Goal: Submit feedback/report problem

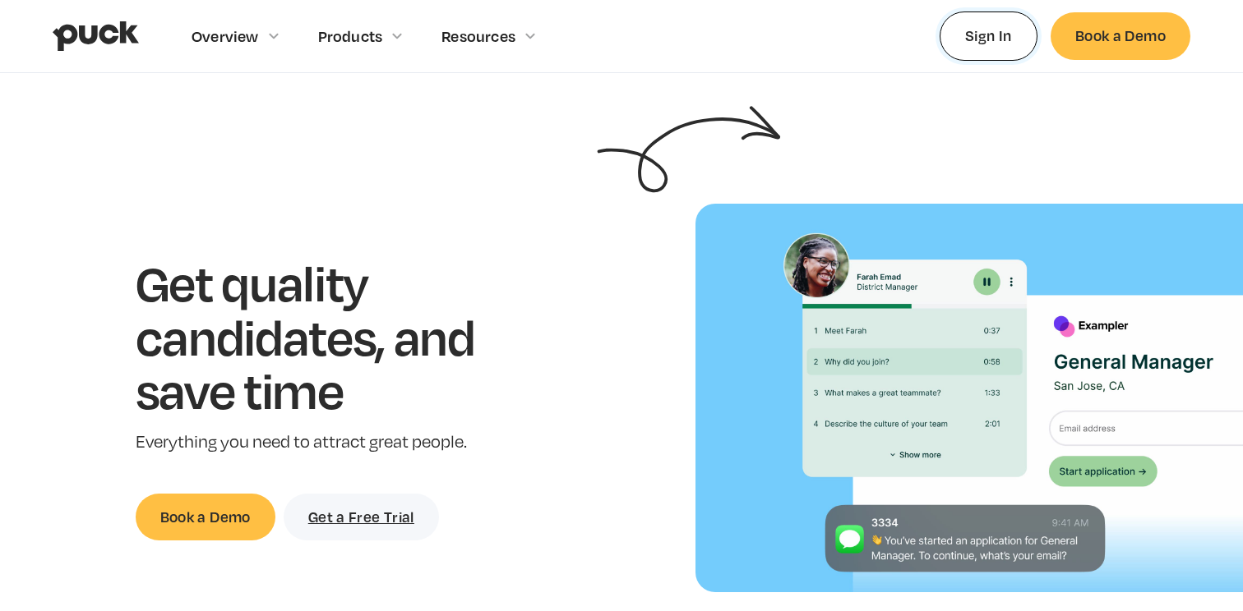
click at [984, 47] on link "Sign In" at bounding box center [988, 36] width 98 height 48
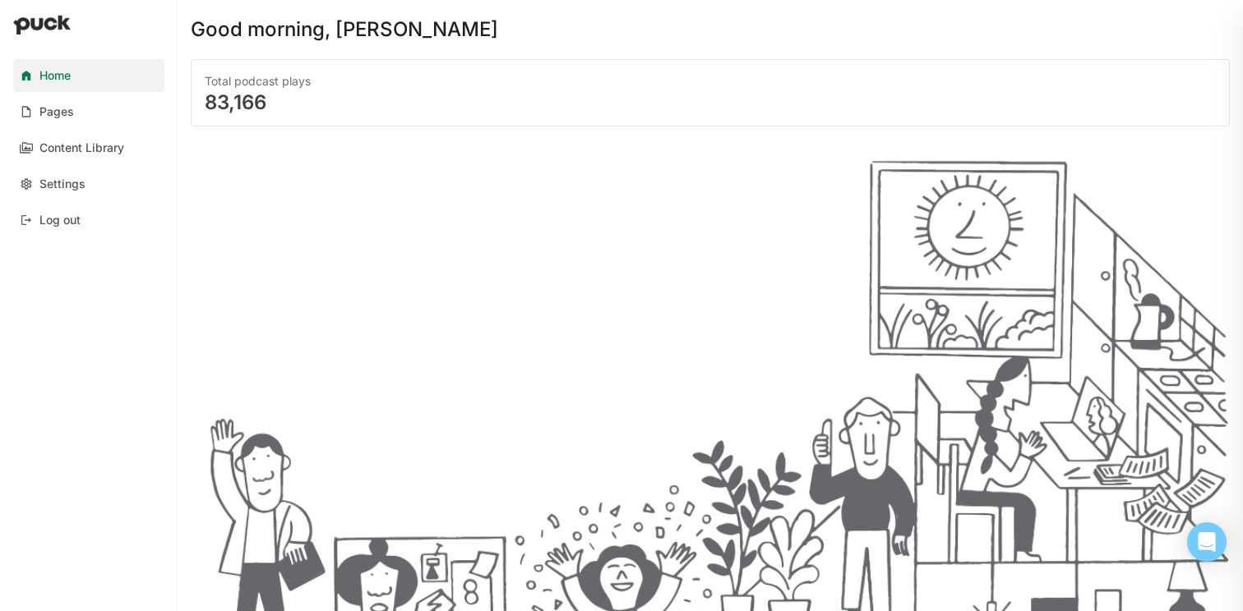
click at [358, 153] on div at bounding box center [710, 376] width 1039 height 472
click at [110, 107] on link "Pages" at bounding box center [88, 111] width 151 height 33
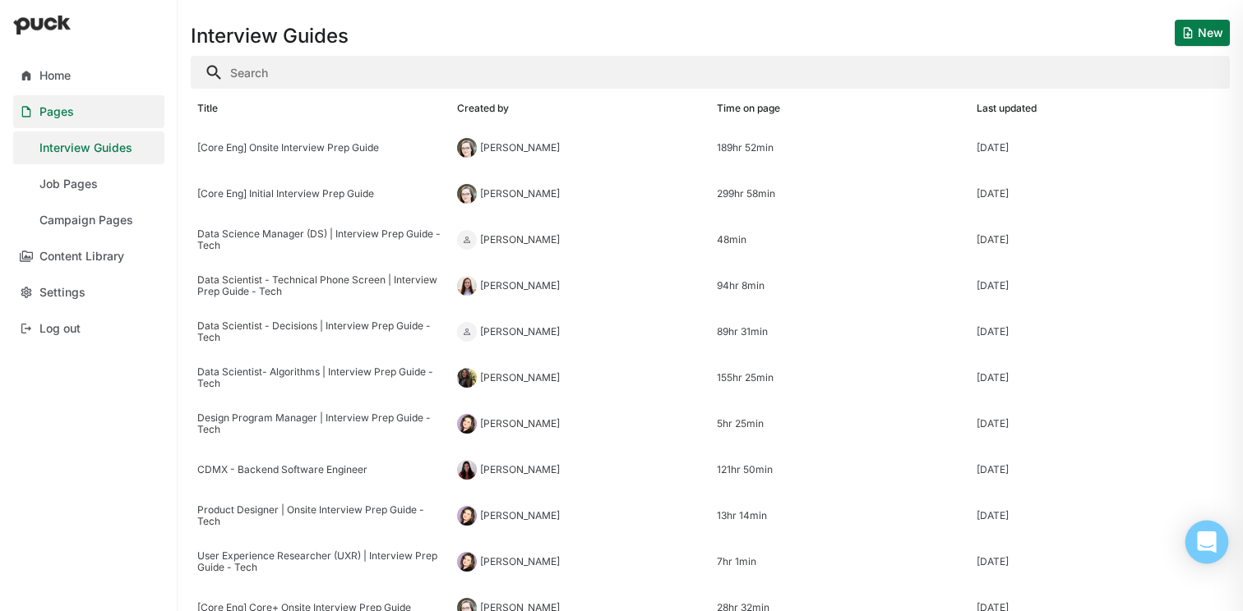
click at [1206, 541] on icon "Open Intercom Messenger" at bounding box center [1206, 542] width 19 height 21
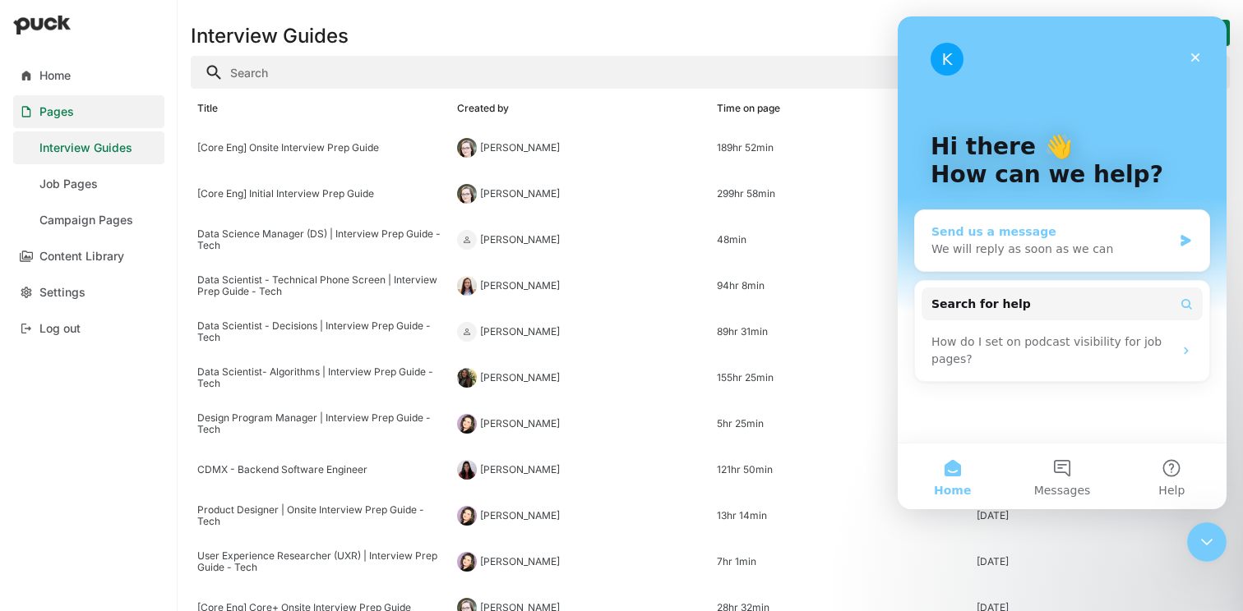
click at [1109, 255] on div "We will reply as soon as we can" at bounding box center [1051, 249] width 241 height 17
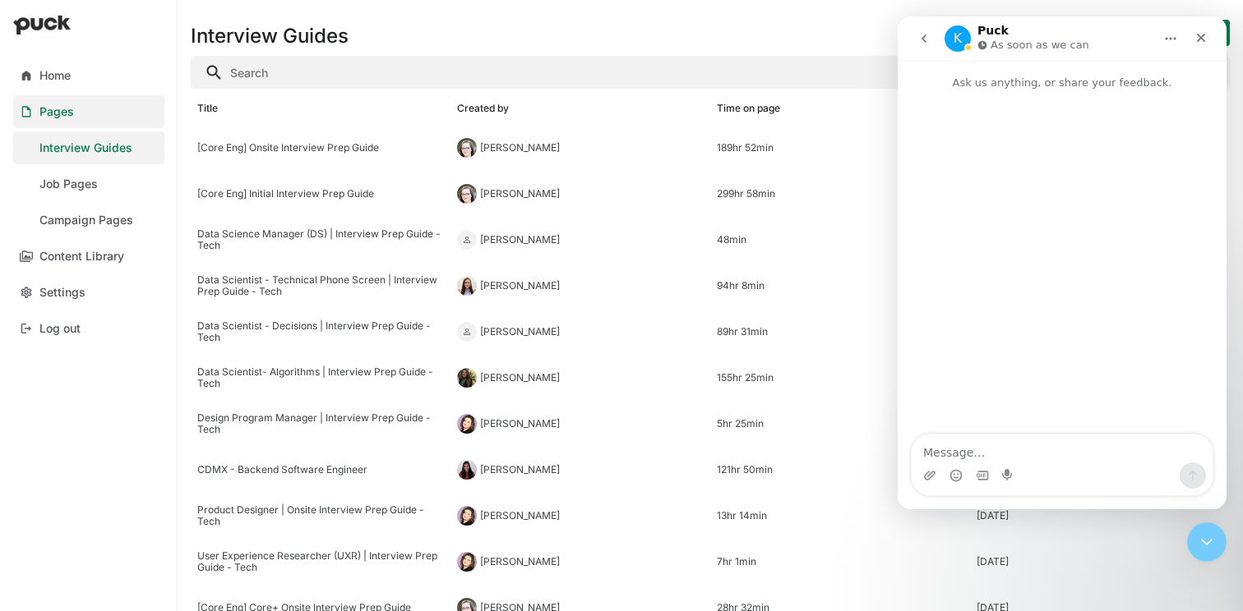
click at [922, 39] on icon "go back" at bounding box center [923, 39] width 5 height 8
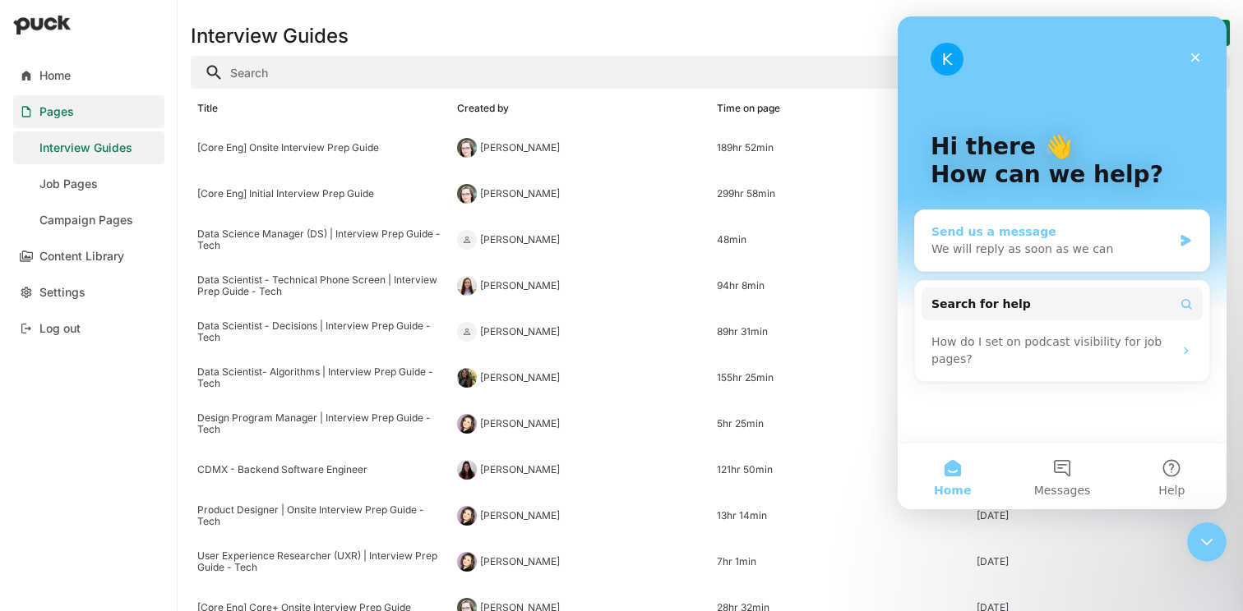
click at [1075, 251] on div "We will reply as soon as we can" at bounding box center [1051, 249] width 241 height 17
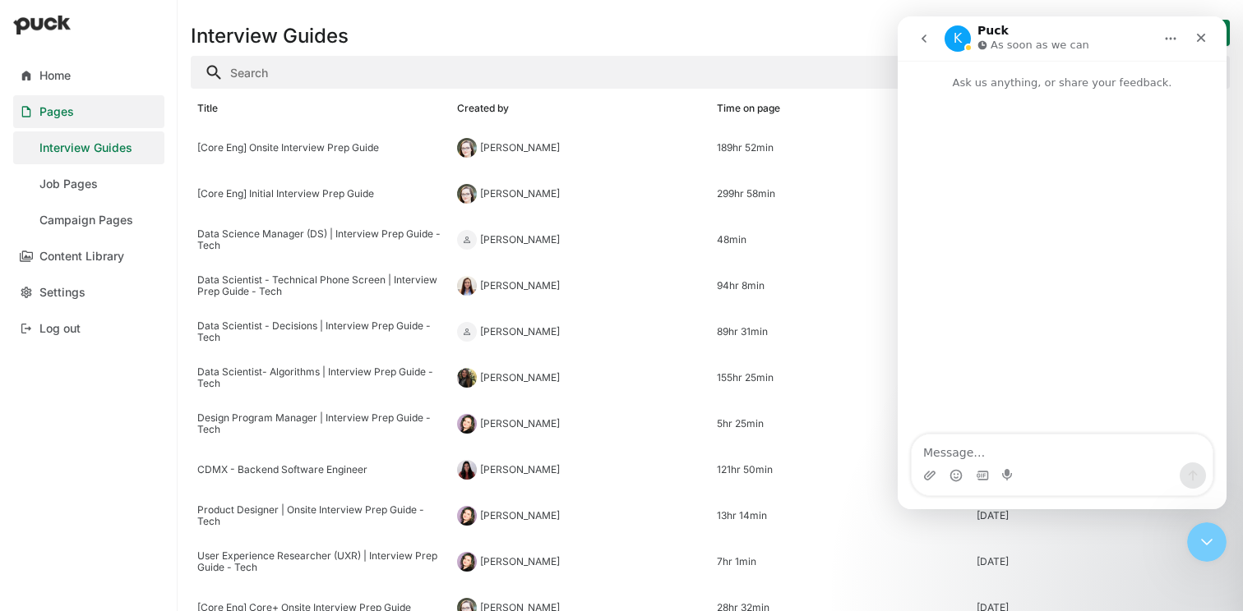
click at [1019, 468] on div "Intercom messenger" at bounding box center [1061, 476] width 301 height 26
click at [1023, 457] on textarea "Message…" at bounding box center [1061, 449] width 301 height 28
click at [1046, 451] on textarea "Message…" at bounding box center [1061, 449] width 301 height 28
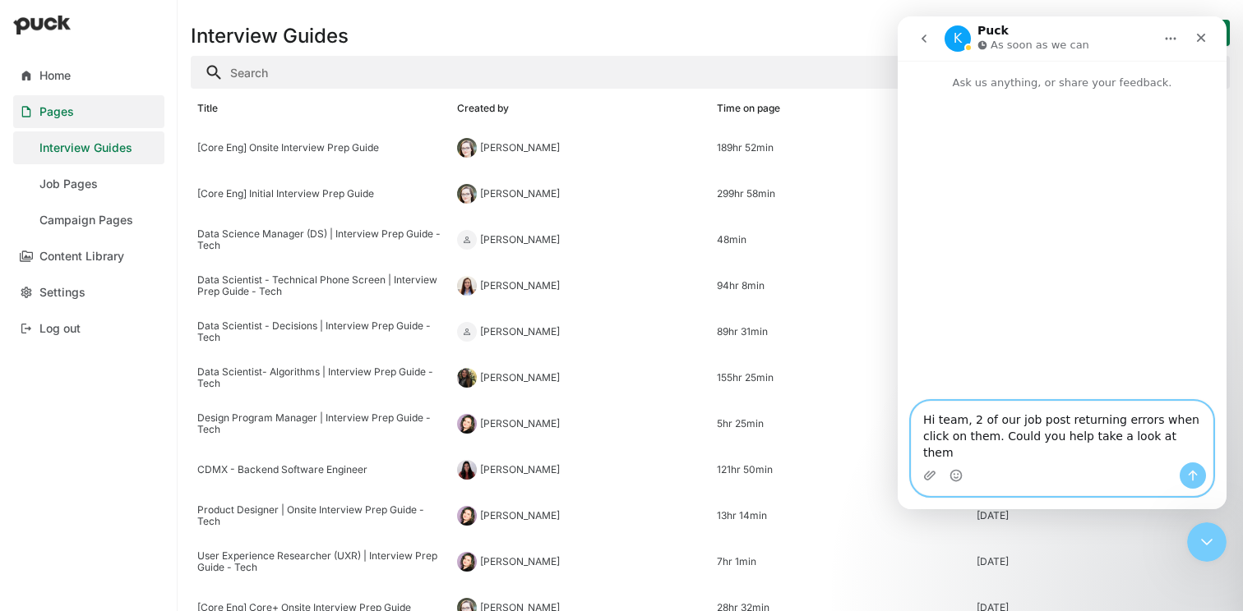
click at [1026, 451] on textarea "Hi team, 2 of our job post returning errors when click on them. Could you help …" at bounding box center [1061, 432] width 301 height 61
paste textarea "https://lyft.greenhouse.io/guides/25560217002/people/152973227002?application_i…"
paste textarea "https://app.careerpuck.com/job-board/lyft/job/8191411002?gh_jid=8191411002"
click at [957, 406] on textarea "Hi team, 2 of our job post returning errors when click on them. Could you pleas…" at bounding box center [1061, 432] width 301 height 61
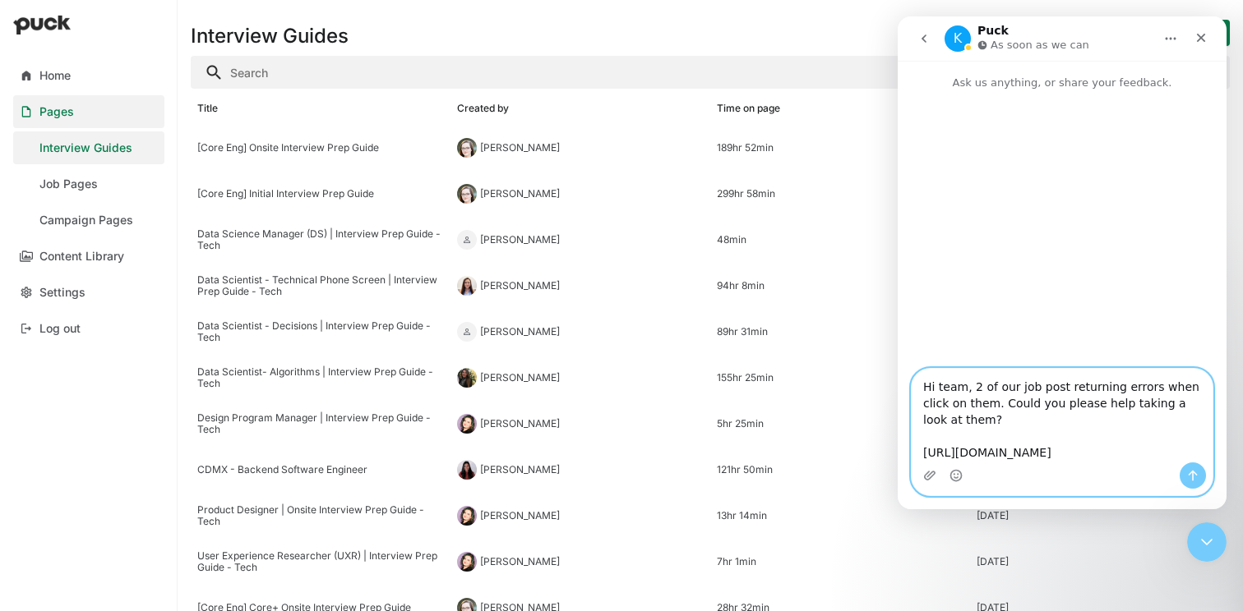
click at [967, 458] on textarea "Hi team, 2 of our job post returning errors when click on them. Could you pleas…" at bounding box center [1061, 416] width 301 height 94
paste textarea "https://app.careerpuck.com/job-board/lyft/job/8191454002?gh_jid=8191454002"
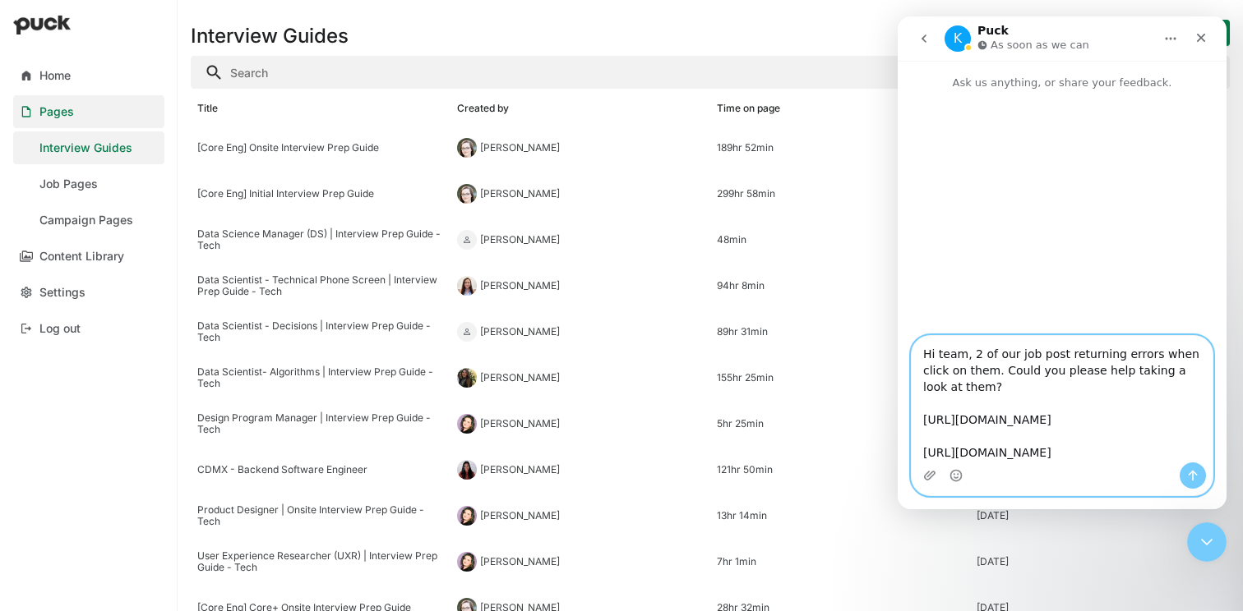
scroll to position [30, 0]
type textarea "Hi team, 2 of our job post returning errors when click on them. Could you pleas…"
click at [933, 475] on icon "Upload attachment" at bounding box center [930, 475] width 12 height 9
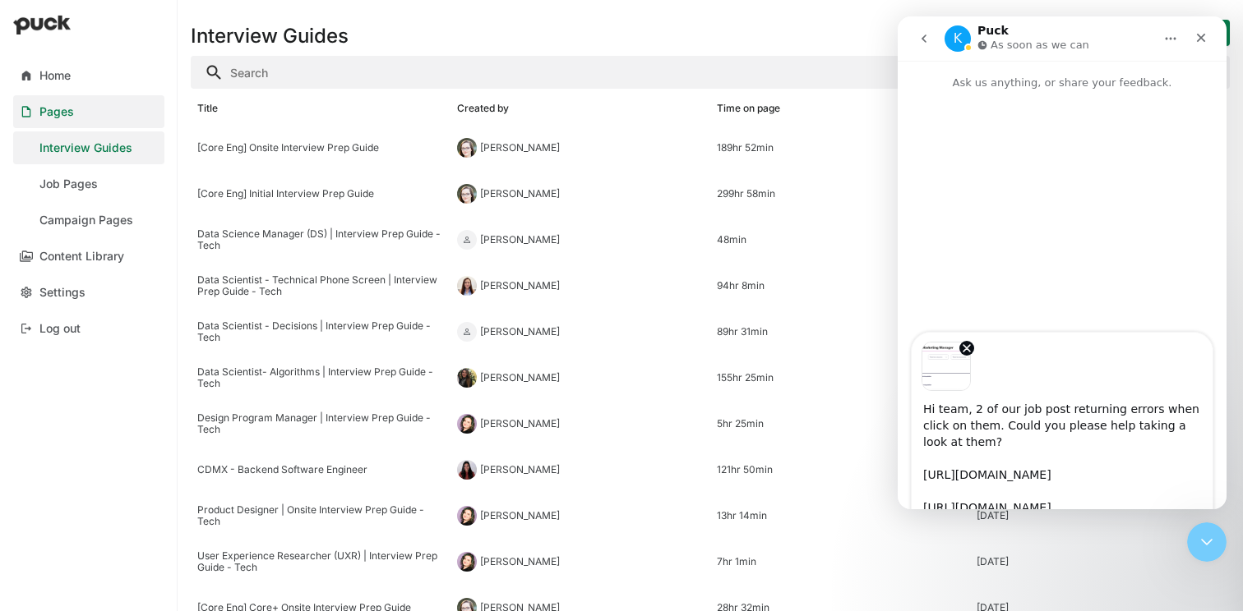
click at [1045, 435] on textarea "Hi team, 2 of our job post returning errors when click on them. Could you pleas…" at bounding box center [1061, 454] width 301 height 127
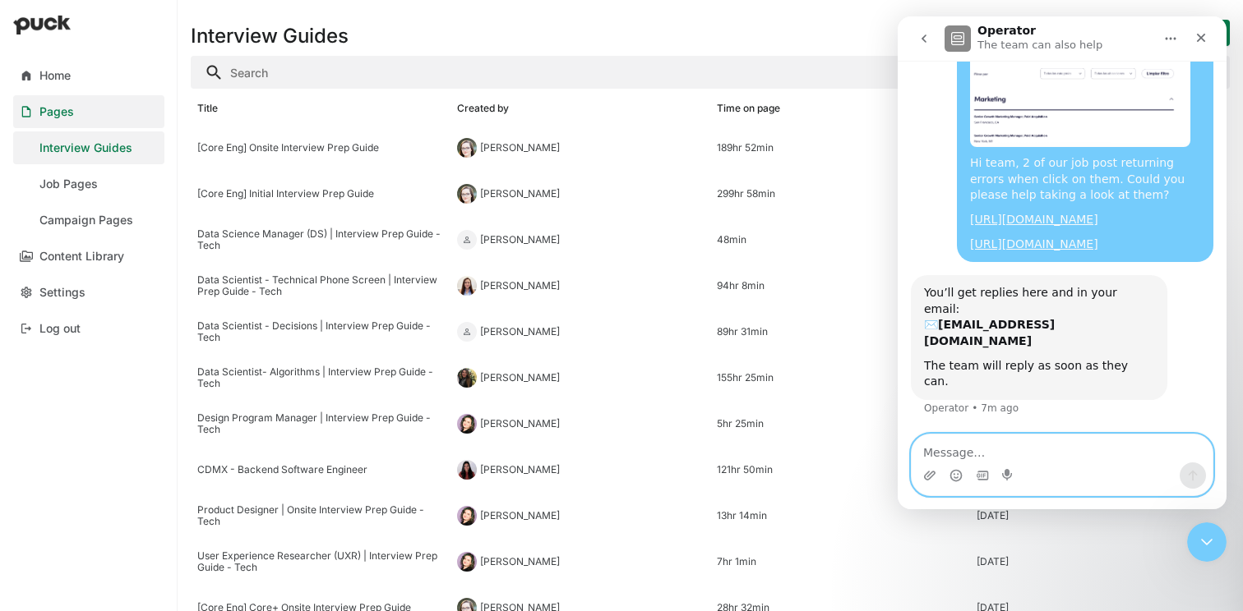
scroll to position [0, 0]
